Goal: Task Accomplishment & Management: Use online tool/utility

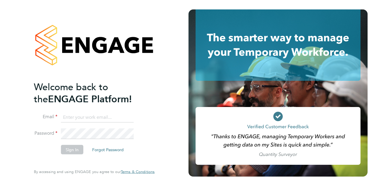
click at [89, 116] on input at bounding box center [97, 117] width 73 height 11
click at [73, 116] on input "[PERSON_NAME][EMAIL_ADDRESS][PERSON_NAME][PERSON_NAME][DOMAIN_NAME]" at bounding box center [97, 117] width 73 height 11
type input "[EMAIL_ADDRESS][PERSON_NAME][PERSON_NAME][DOMAIN_NAME]"
click at [74, 147] on button "Sign In" at bounding box center [72, 149] width 22 height 9
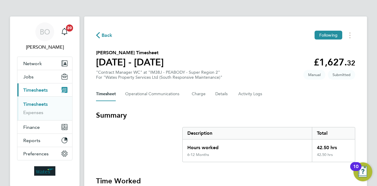
click at [266, 62] on section "Matthew Harris's Timesheet 13 - 19 Sept 2025 £1,627. 32 "Contract Manager WC" a…" at bounding box center [225, 64] width 259 height 31
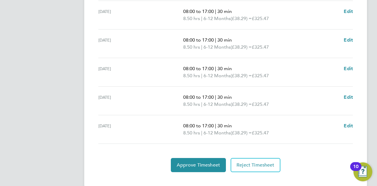
scroll to position [243, 0]
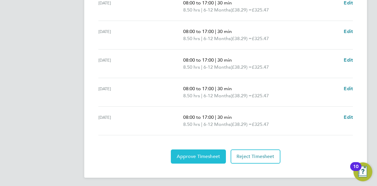
click at [203, 153] on span "Approve Timesheet" at bounding box center [198, 156] width 43 height 6
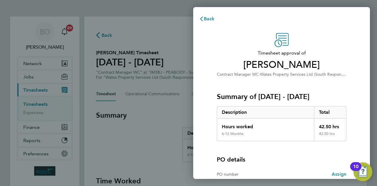
click at [287, 78] on div "Summary of 13 - 19 Sep 2025 Description Total Hours worked 42.50 hrs 6-12 Month…" at bounding box center [281, 109] width 129 height 63
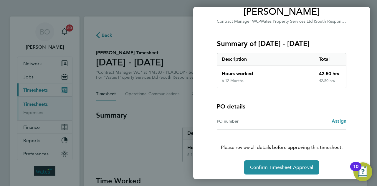
scroll to position [55, 0]
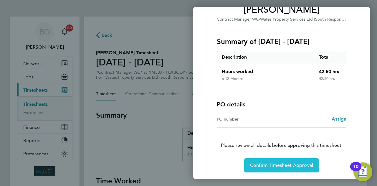
click at [278, 165] on span "Confirm Timesheet Approval" at bounding box center [281, 165] width 63 height 6
